Goal: Transaction & Acquisition: Purchase product/service

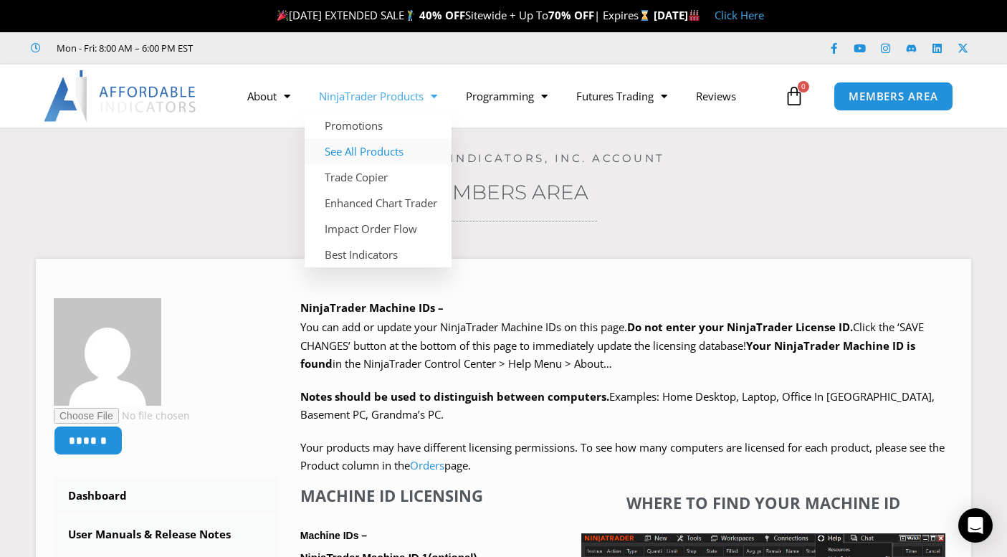
click at [351, 154] on link "See All Products" at bounding box center [378, 151] width 147 height 26
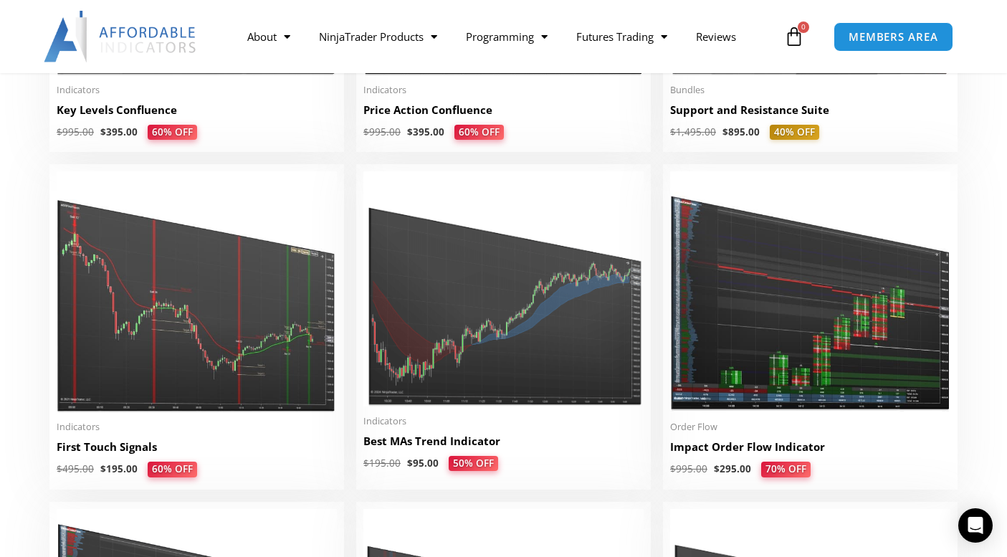
scroll to position [2222, 0]
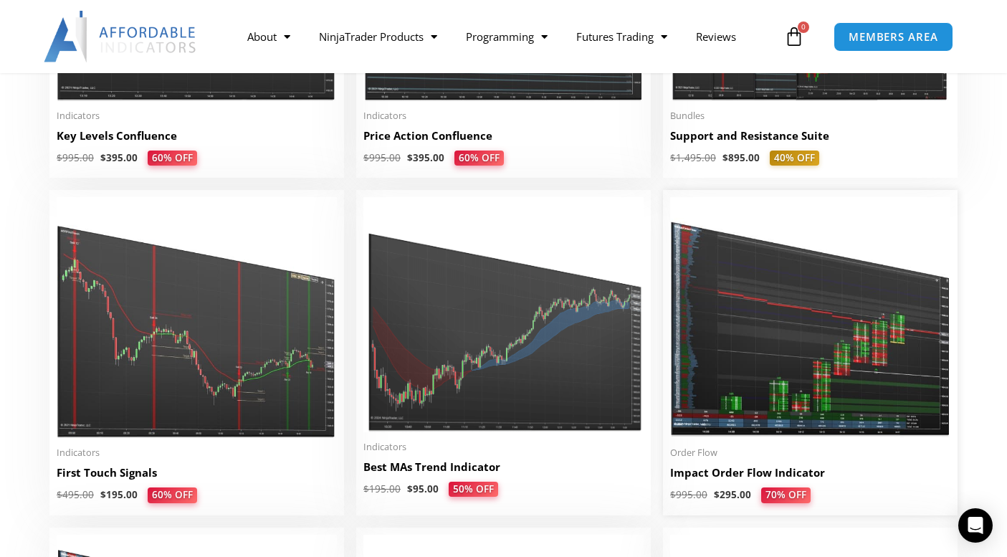
click at [722, 321] on img at bounding box center [810, 317] width 280 height 241
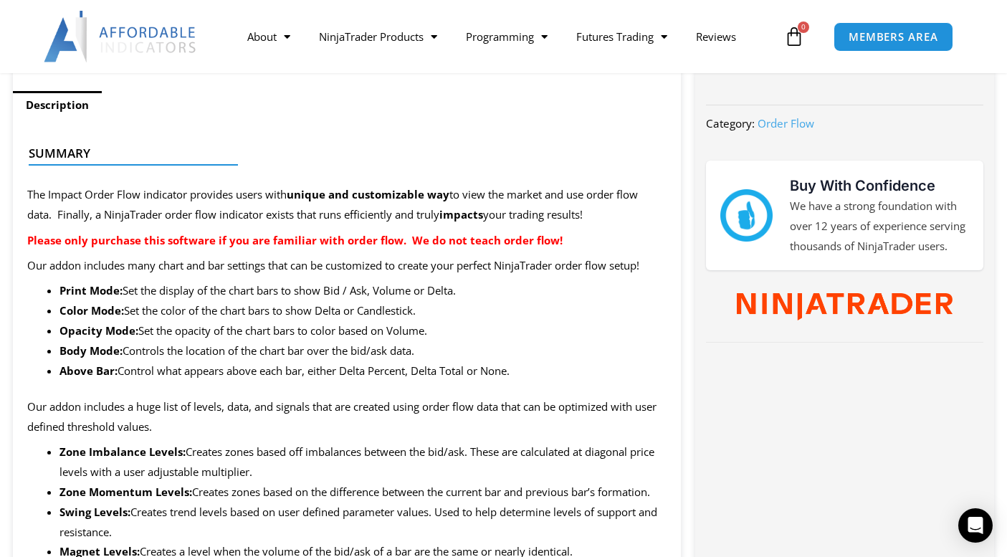
scroll to position [645, 0]
